Goal: Information Seeking & Learning: Learn about a topic

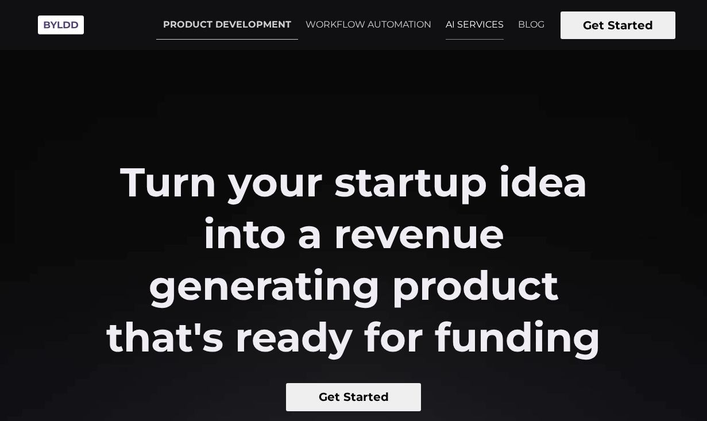
click at [476, 21] on link "AI SERVICES" at bounding box center [475, 24] width 72 height 29
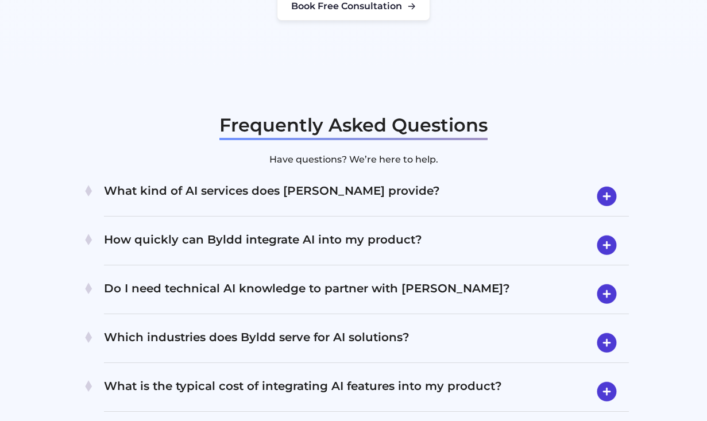
scroll to position [2191, 0]
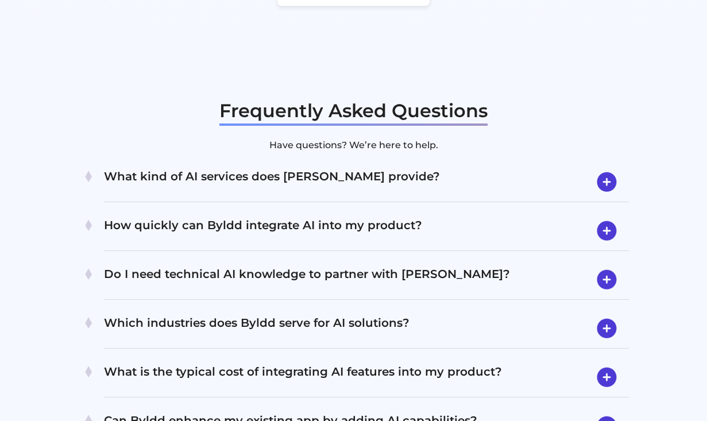
click at [369, 167] on h4 "What kind of AI services does [PERSON_NAME] provide?" at bounding box center [366, 182] width 525 height 30
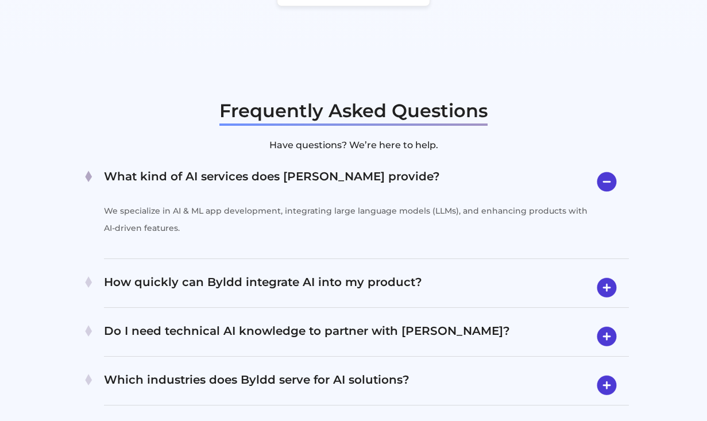
click at [369, 167] on h4 "What kind of AI services does [PERSON_NAME] provide?" at bounding box center [366, 181] width 525 height 29
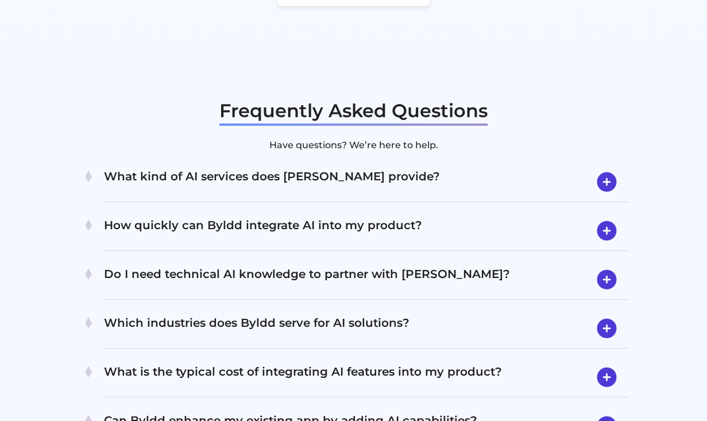
click at [372, 216] on h4 "How quickly can Byldd integrate AI into my product?" at bounding box center [366, 231] width 525 height 30
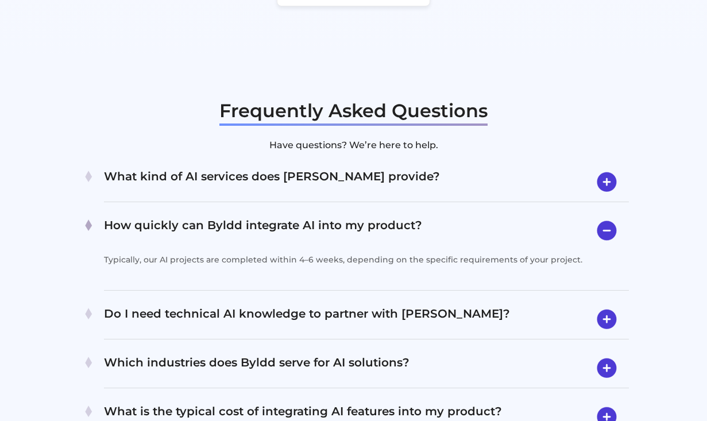
click at [372, 216] on h4 "How quickly can Byldd integrate AI into my product?" at bounding box center [366, 230] width 525 height 29
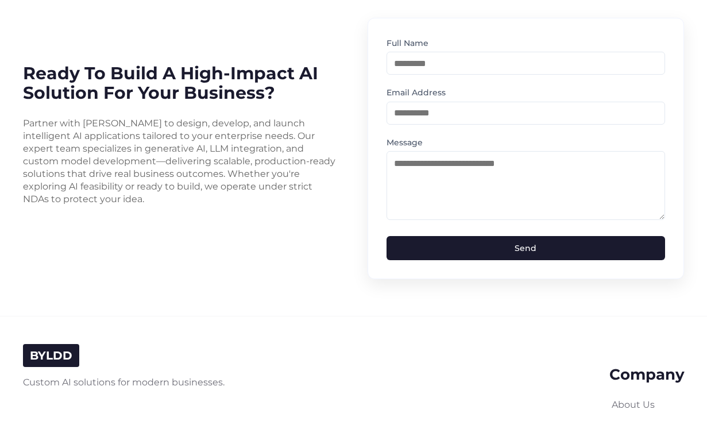
scroll to position [2844, 0]
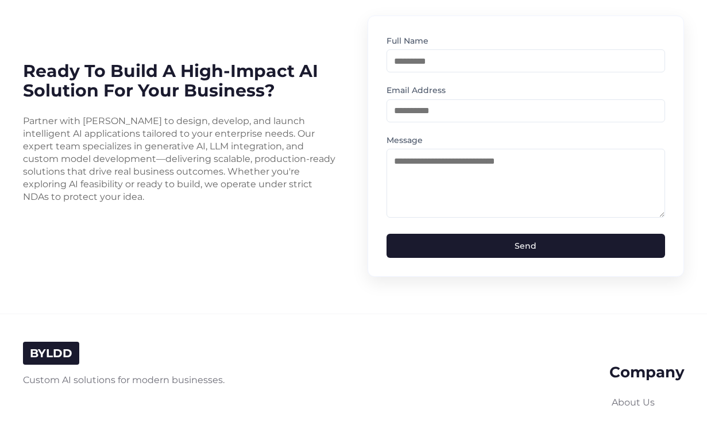
click at [319, 164] on p "Partner with [PERSON_NAME] to design, develop, and launch intelligent AI applic…" at bounding box center [181, 159] width 317 height 88
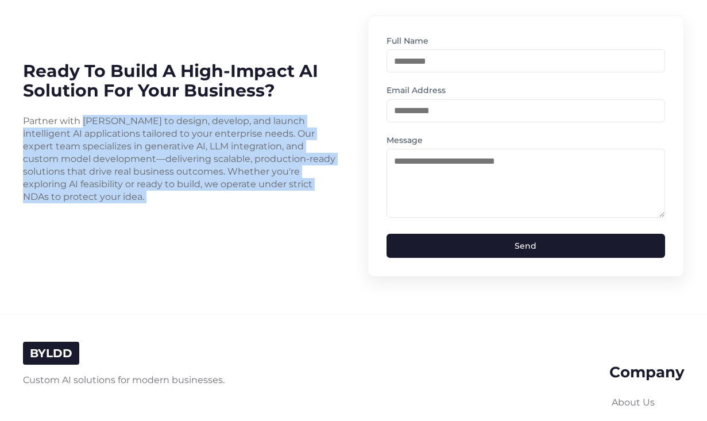
click at [319, 164] on p "Partner with [PERSON_NAME] to design, develop, and launch intelligent AI applic…" at bounding box center [181, 159] width 317 height 88
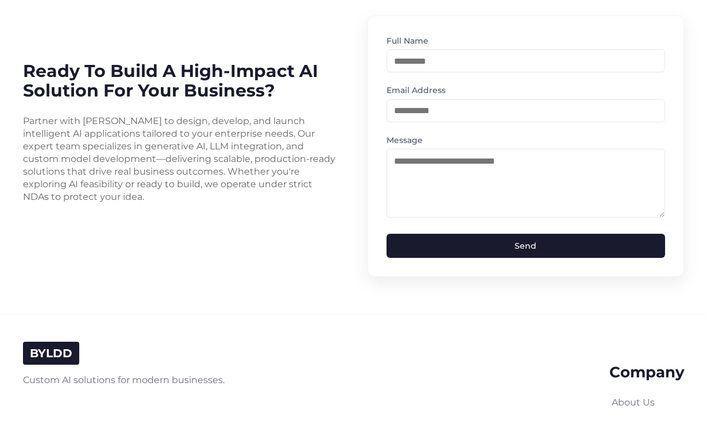
click at [300, 185] on div "Ready to Build a High-Impact AI Solution for Your Business? Partner with [PERSO…" at bounding box center [181, 139] width 317 height 156
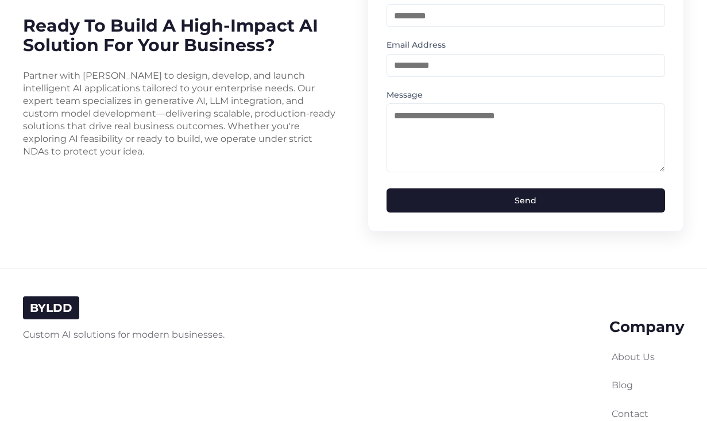
scroll to position [2891, 0]
